Goal: Task Accomplishment & Management: Complete application form

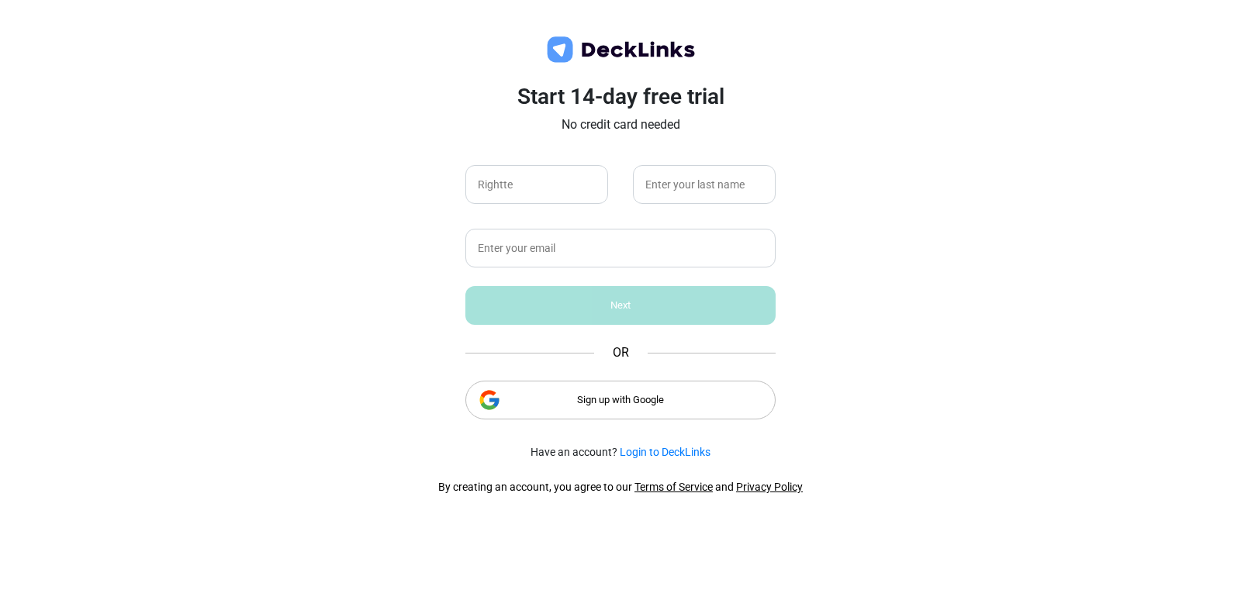
type input "Rightte"
click at [662, 202] on input "text" at bounding box center [704, 184] width 143 height 39
type input "1sttime"
click at [622, 247] on input "text" at bounding box center [620, 248] width 310 height 39
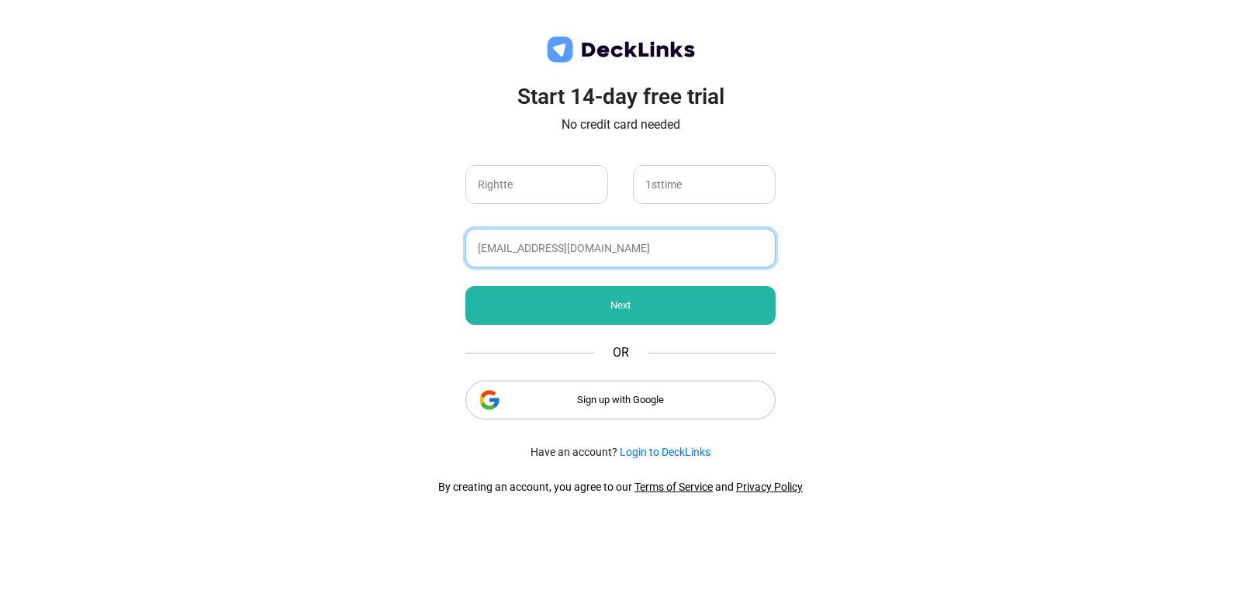
type input "[EMAIL_ADDRESS][DOMAIN_NAME]"
click at [695, 310] on div "Next" at bounding box center [620, 305] width 310 height 39
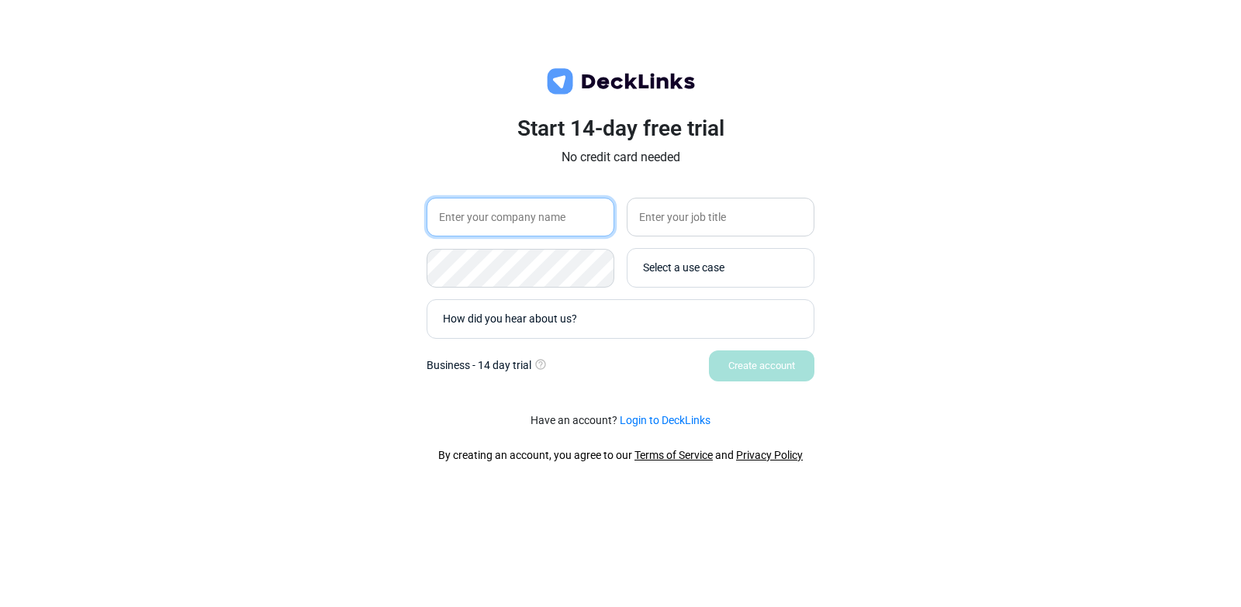
click at [569, 201] on input "text" at bounding box center [520, 217] width 188 height 39
type input "r"
type input "Rightthe"
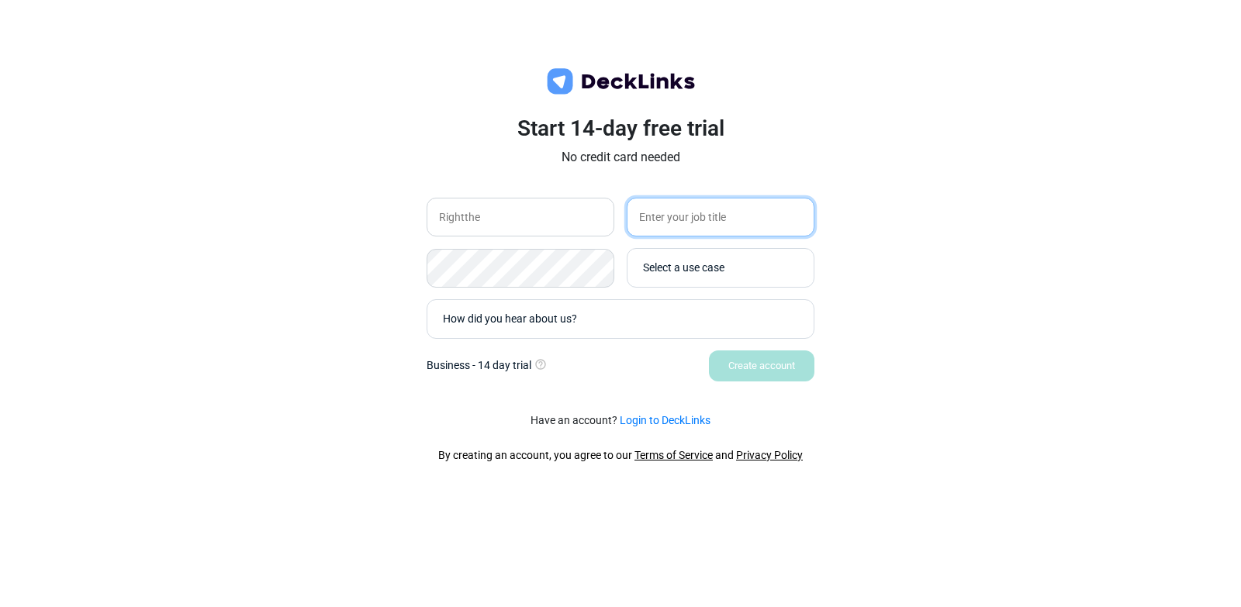
click at [686, 228] on input "text" at bounding box center [720, 217] width 188 height 39
type input "1sttime"
click at [682, 312] on div "How did you hear about us?" at bounding box center [624, 319] width 363 height 16
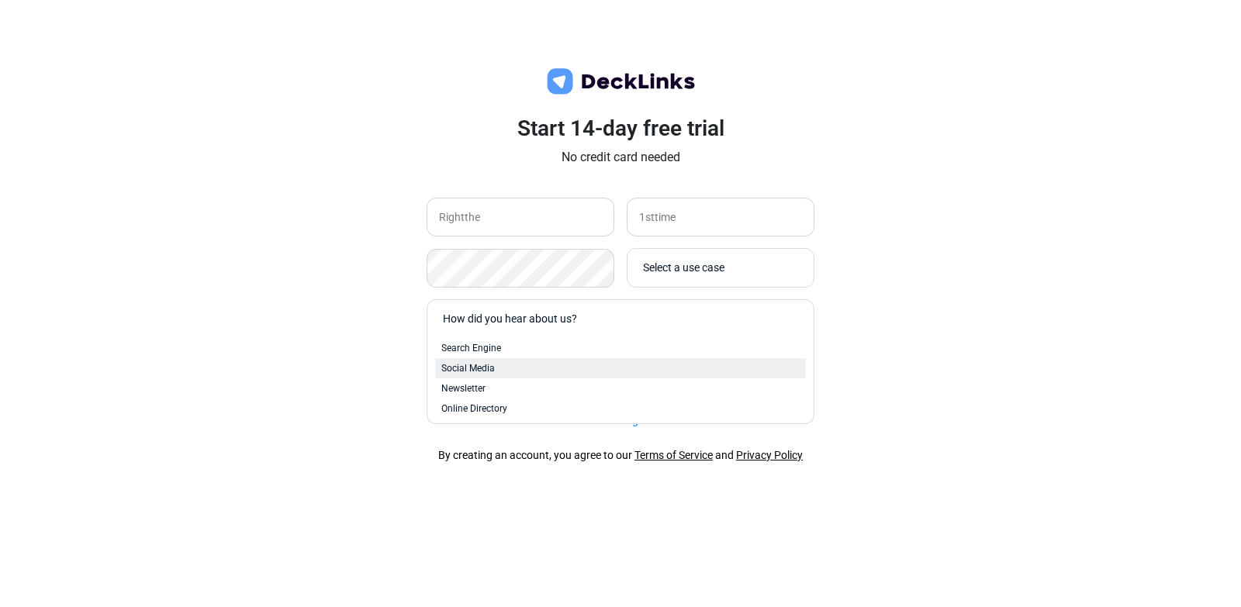
click at [606, 368] on div "Social Media" at bounding box center [620, 368] width 358 height 14
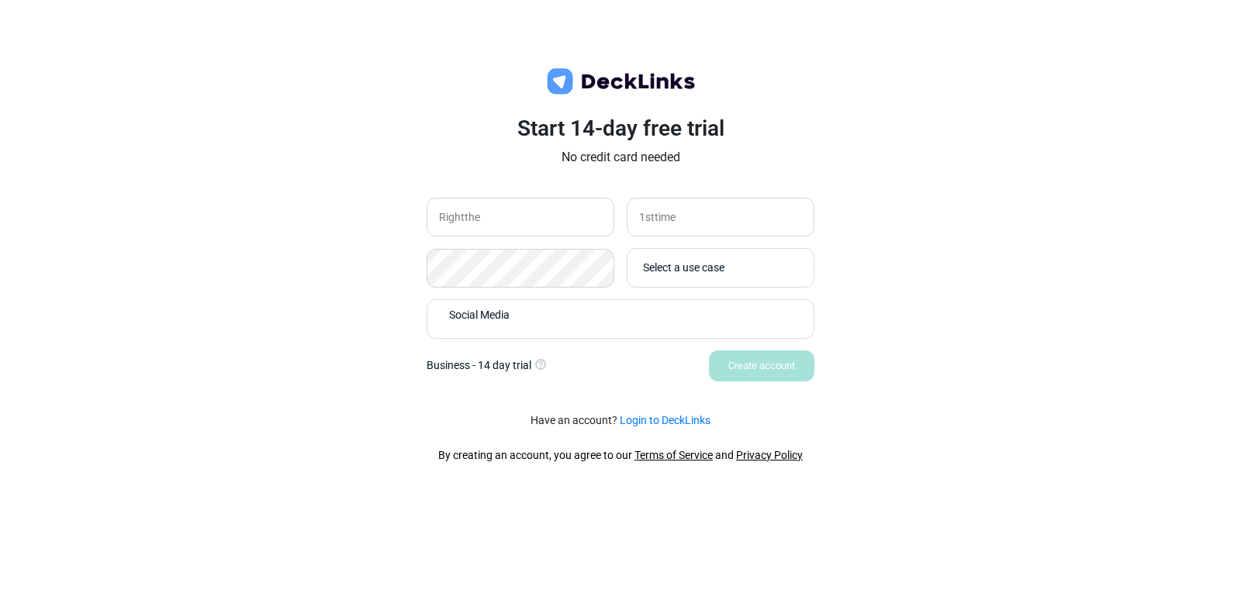
click at [765, 270] on div "Select a use case" at bounding box center [724, 268] width 163 height 16
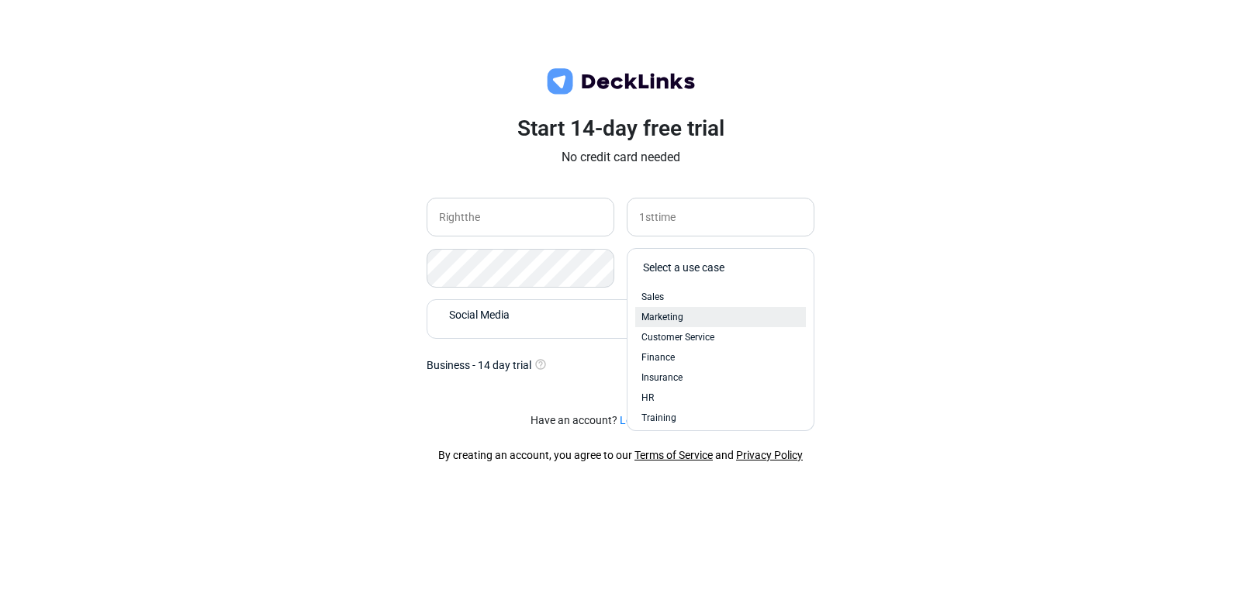
click at [718, 315] on div "Marketing" at bounding box center [720, 317] width 158 height 14
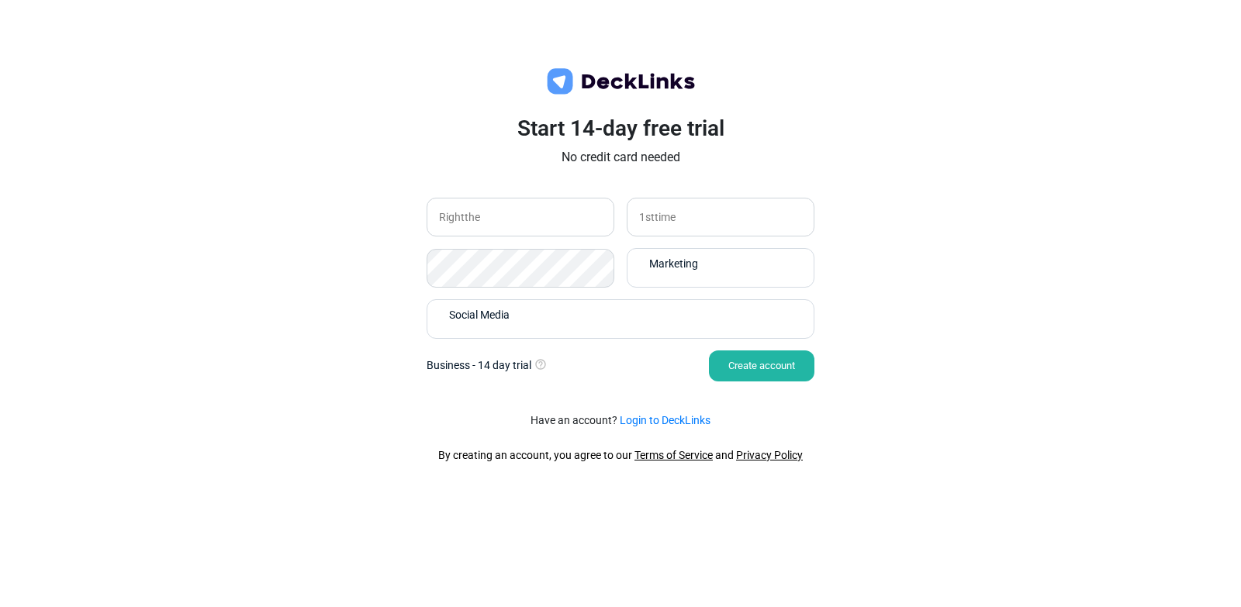
click at [762, 364] on div "Create account" at bounding box center [761, 365] width 105 height 31
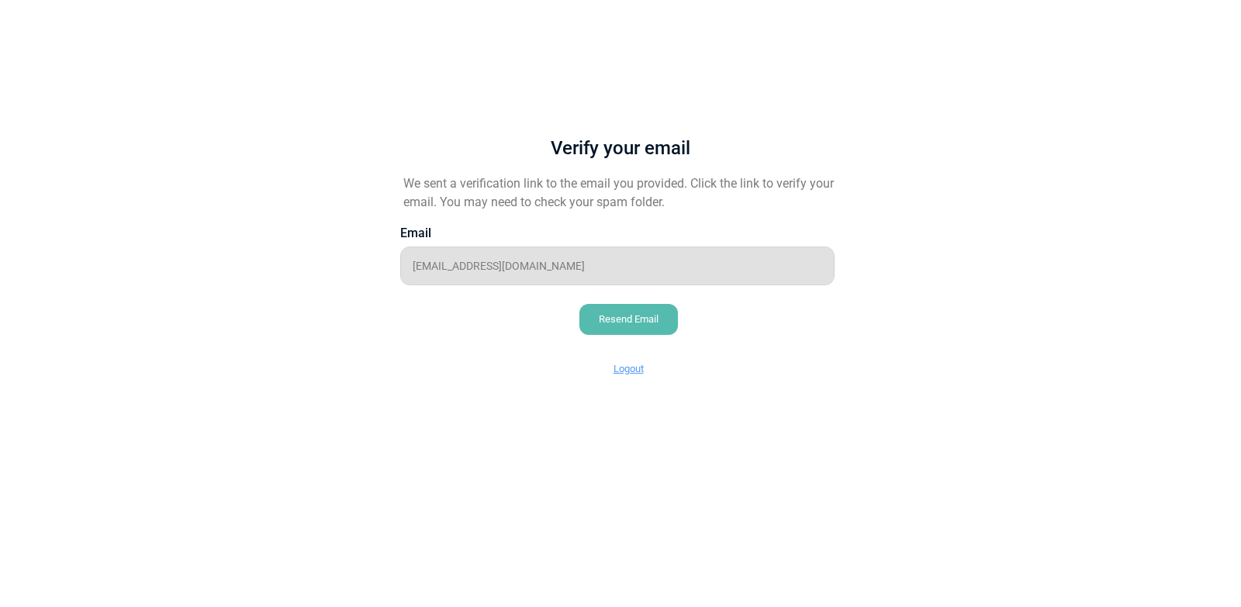
click at [581, 285] on div "Verify your email We sent a verification link to the email you provided. Click …" at bounding box center [620, 246] width 512 height 316
click at [656, 321] on div "Resend Email" at bounding box center [628, 319] width 98 height 31
click at [918, 19] on html "Messenger Your conversations will go here Select a conversation Notifications D…" at bounding box center [620, 9] width 1241 height 19
click at [644, 315] on div "Resend Email" at bounding box center [628, 319] width 98 height 31
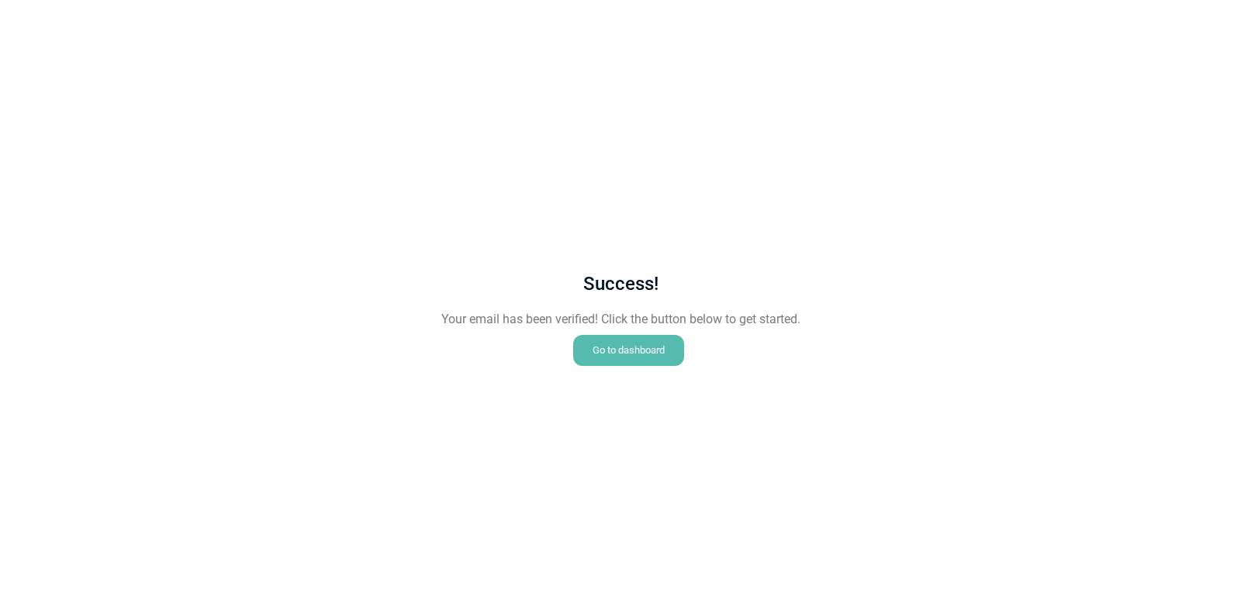
click at [662, 356] on div "Go to dashboard" at bounding box center [628, 350] width 111 height 31
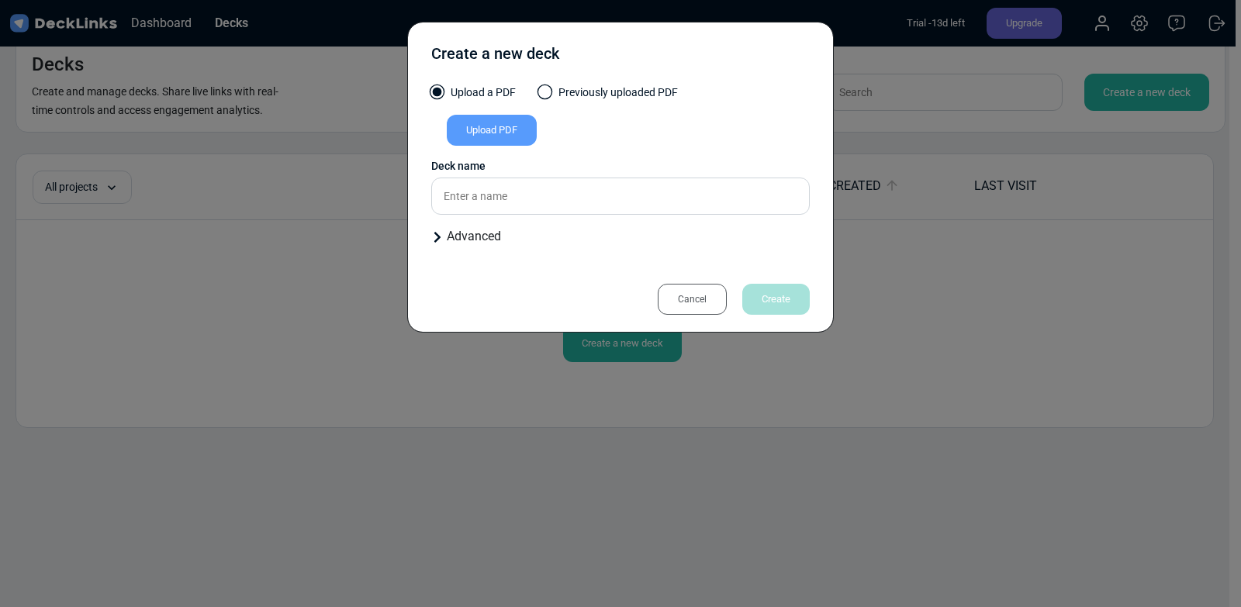
click at [930, 388] on div "Create a new deck Upload a PDF Previously uploaded PDF Upload PDF Uploaded by A…" at bounding box center [620, 303] width 1241 height 607
click at [738, 427] on div "Create a new deck Upload a PDF Previously uploaded PDF Upload PDF Uploaded by A…" at bounding box center [620, 303] width 1241 height 607
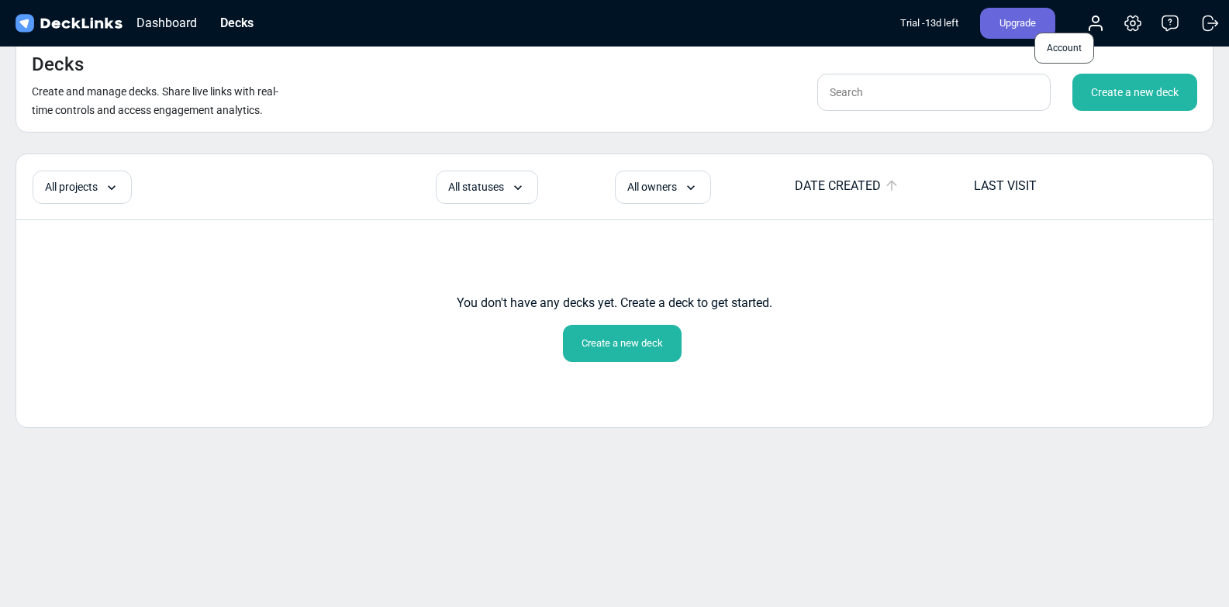
click at [1092, 27] on icon at bounding box center [1095, 28] width 12 height 5
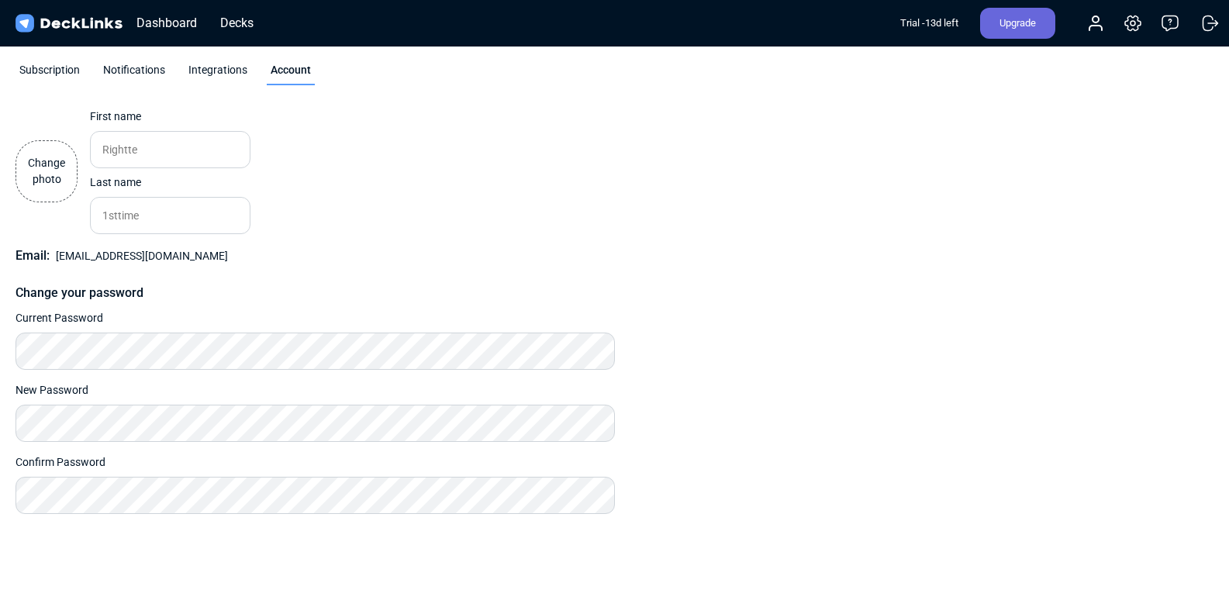
click at [48, 177] on label "Change photo" at bounding box center [47, 171] width 62 height 62
click at [0, 0] on input "Change photo" at bounding box center [0, 0] width 0 height 0
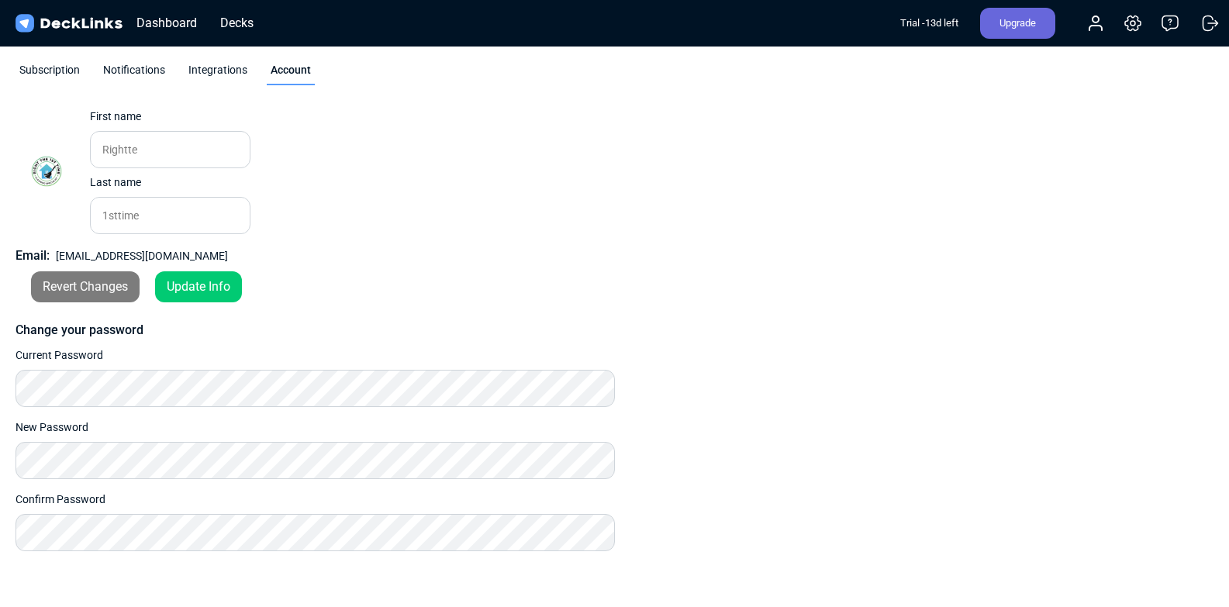
click at [219, 289] on div "Update Info" at bounding box center [198, 286] width 87 height 31
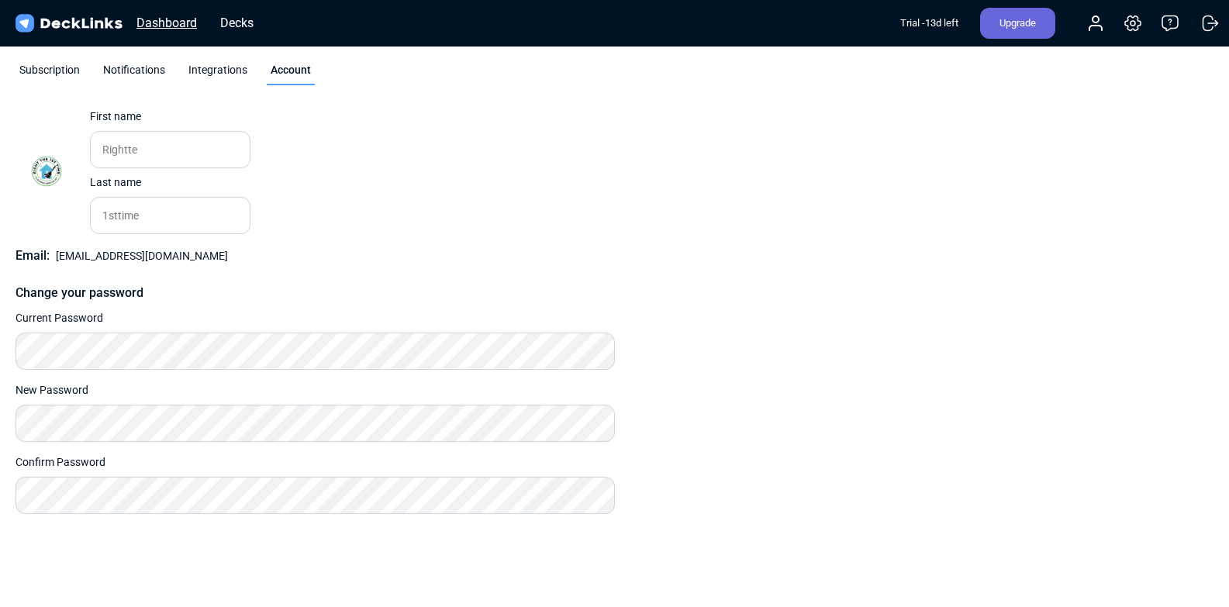
click at [186, 32] on div "Dashboard" at bounding box center [167, 22] width 76 height 19
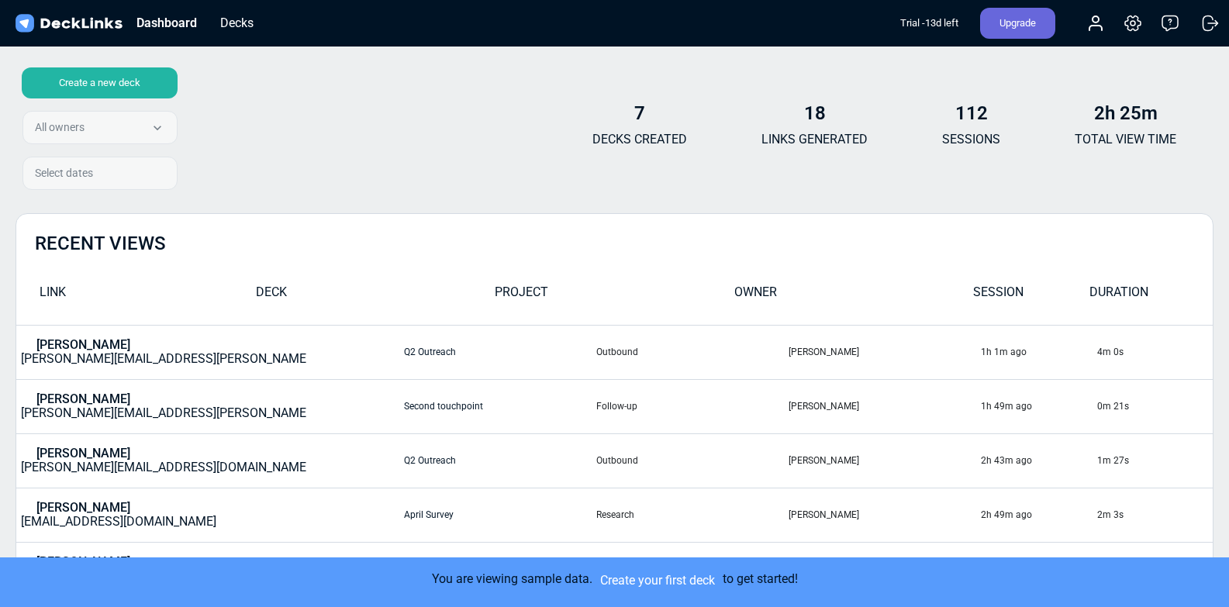
click at [328, 87] on div "Create a new deck All owners All owners Rightte 1sttime Select dates 7 DECKS CR…" at bounding box center [615, 131] width 1198 height 93
